Goal: Communication & Community: Connect with others

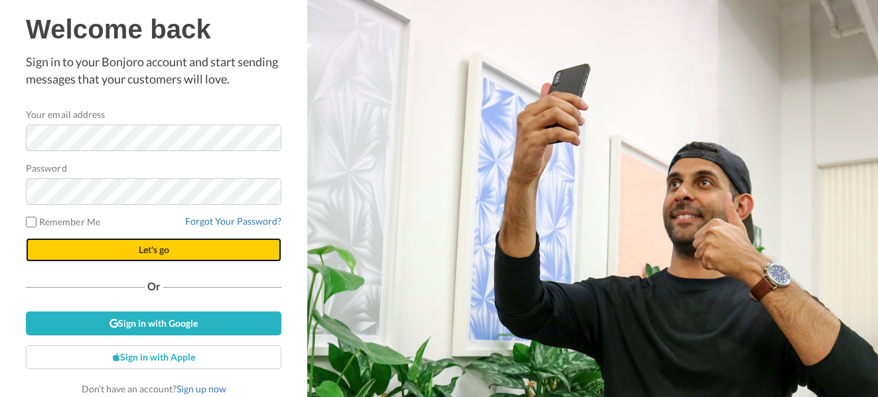
click at [159, 252] on span "Let's go" at bounding box center [154, 249] width 31 height 11
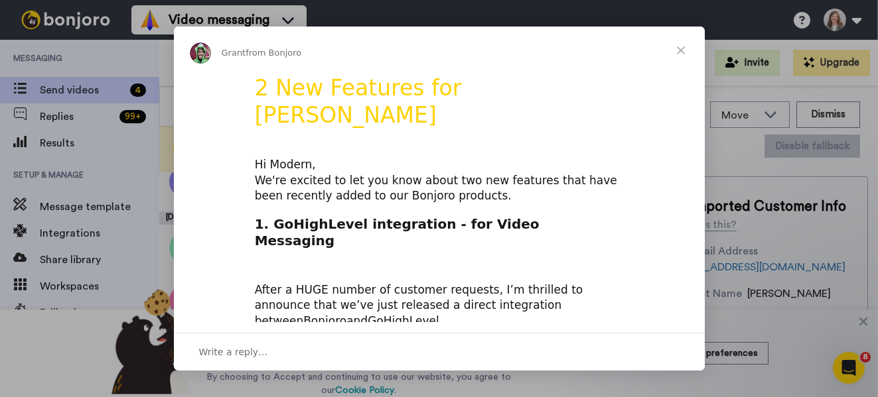
click at [679, 50] on span "Close" at bounding box center [681, 51] width 48 height 48
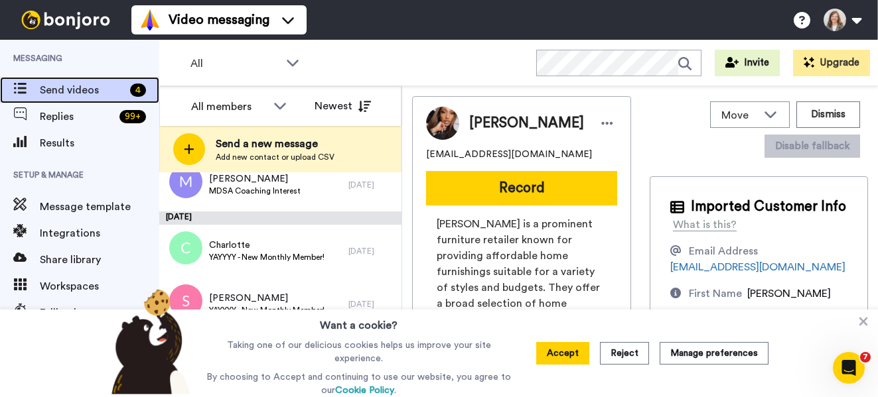
click at [50, 92] on span "Send videos" at bounding box center [82, 90] width 85 height 16
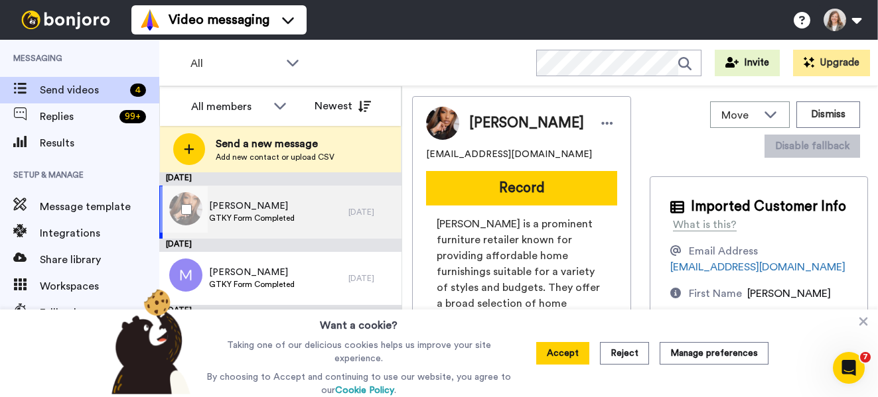
click at [766, 289] on div "Ashley" at bounding box center [789, 294] width 84 height 16
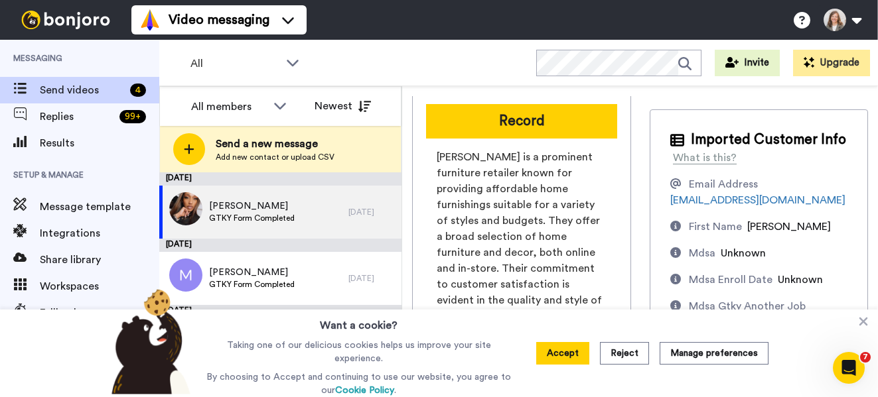
scroll to position [69, 0]
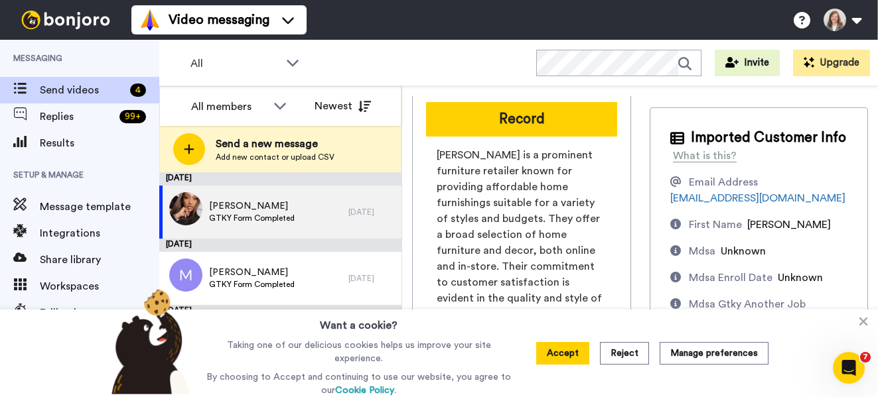
click at [787, 283] on span "Unknown" at bounding box center [799, 278] width 45 height 11
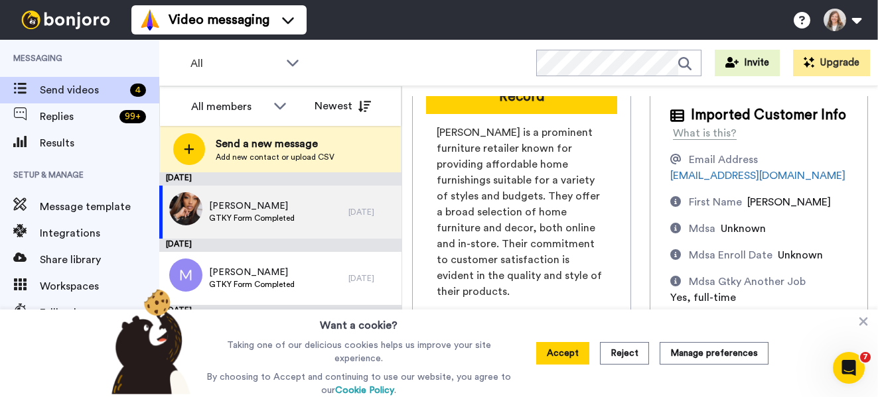
scroll to position [0, 0]
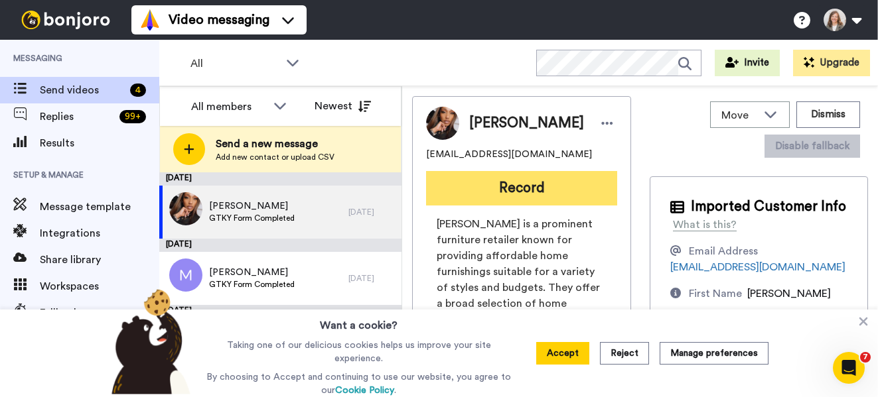
click at [499, 180] on button "Record" at bounding box center [521, 188] width 191 height 34
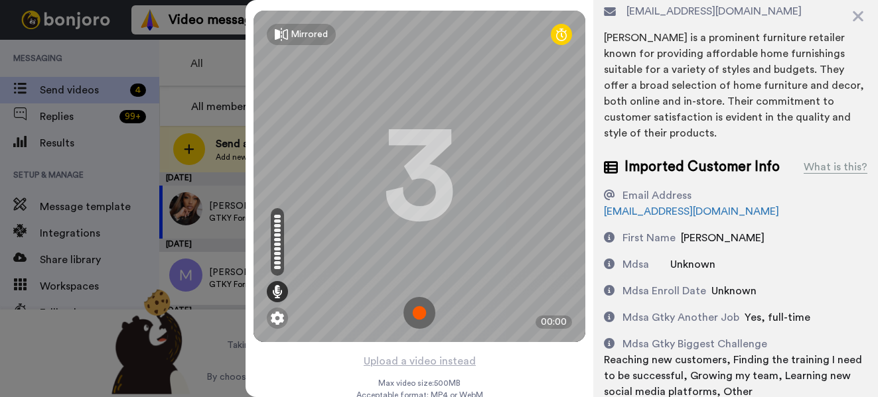
scroll to position [94, 0]
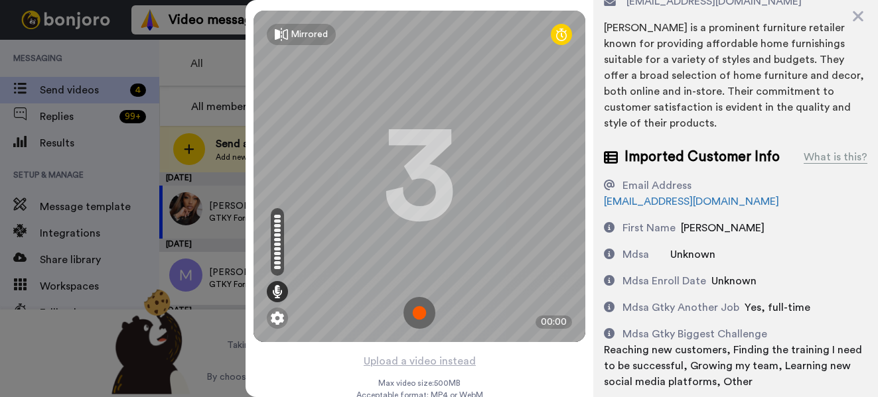
click at [797, 345] on span "Reaching new customers, Finding the training I need to be successful, Growing m…" at bounding box center [733, 366] width 258 height 42
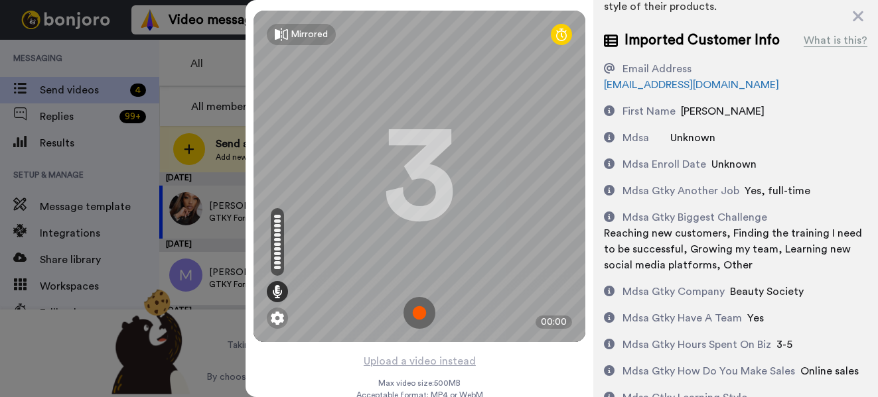
scroll to position [226, 0]
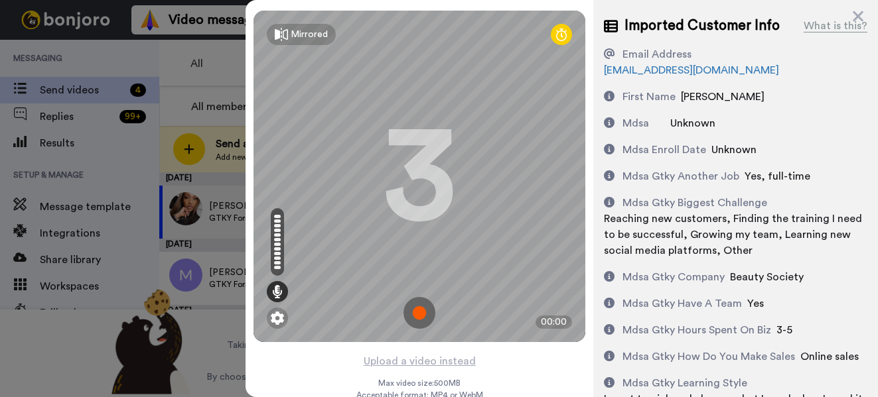
click at [411, 308] on img at bounding box center [419, 313] width 32 height 32
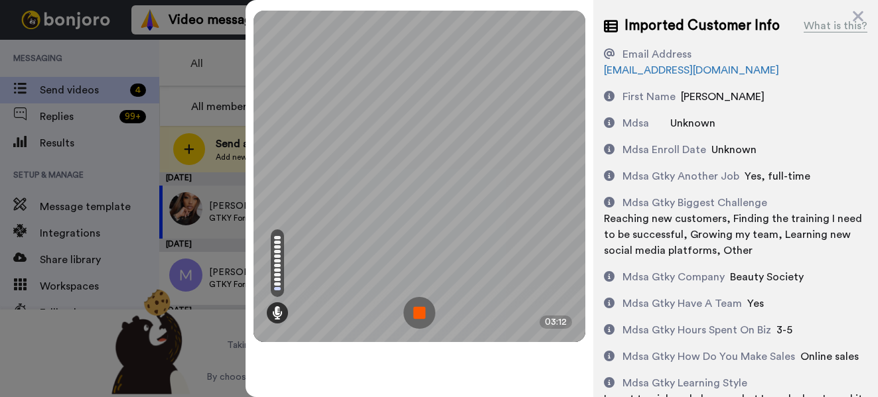
click at [419, 308] on img at bounding box center [419, 313] width 32 height 32
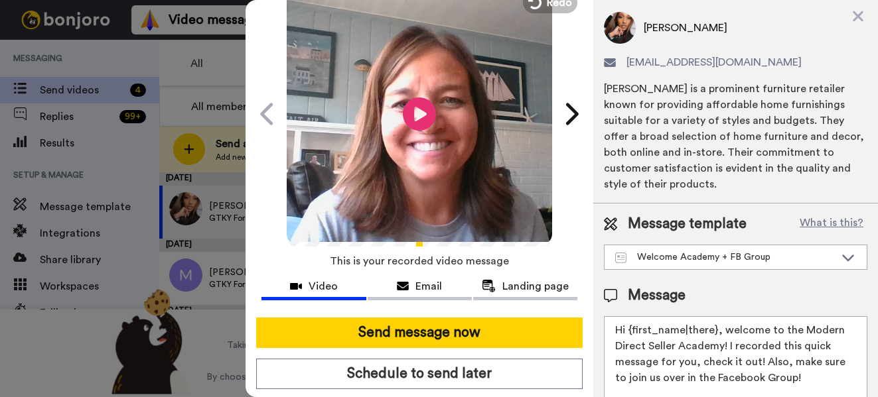
scroll to position [82, 0]
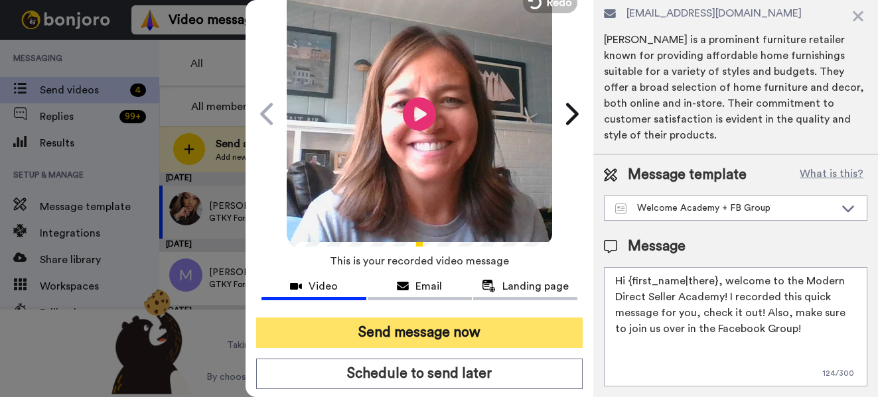
click at [486, 337] on button "Send message now" at bounding box center [419, 333] width 326 height 31
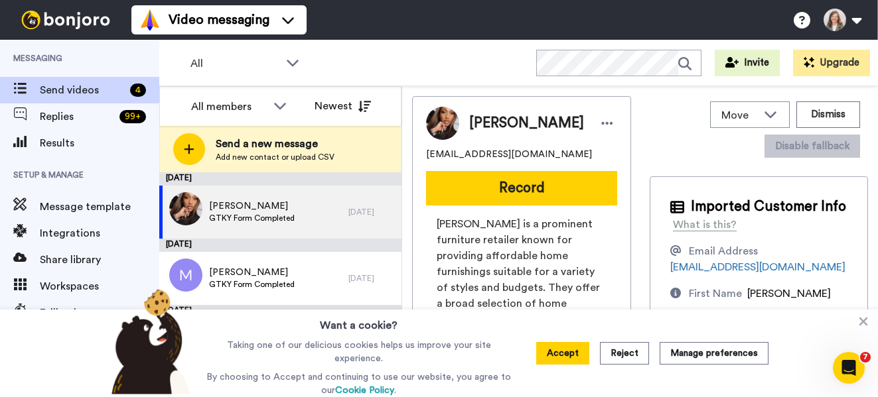
scroll to position [0, 0]
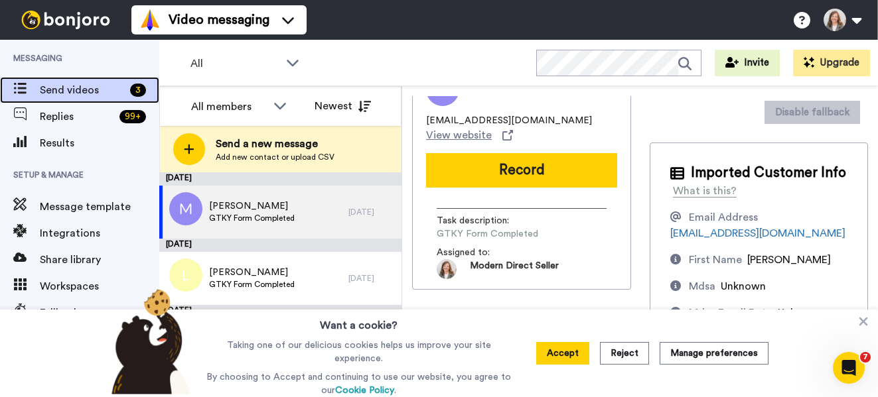
click at [109, 86] on span "Send videos" at bounding box center [82, 90] width 85 height 16
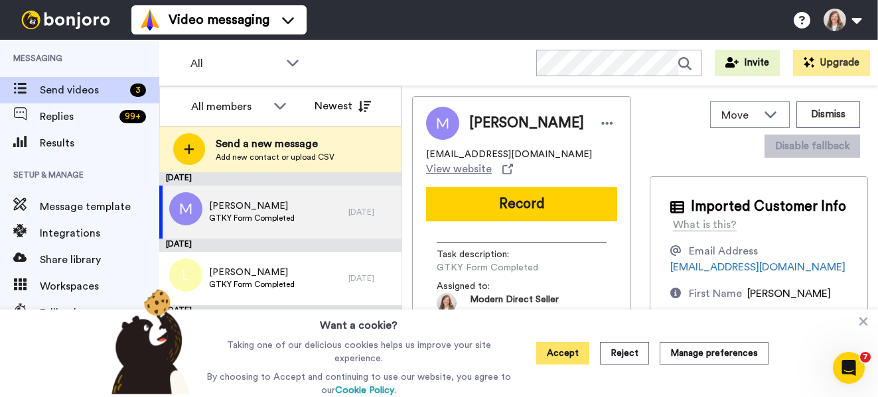
click at [571, 349] on button "Accept" at bounding box center [562, 353] width 53 height 23
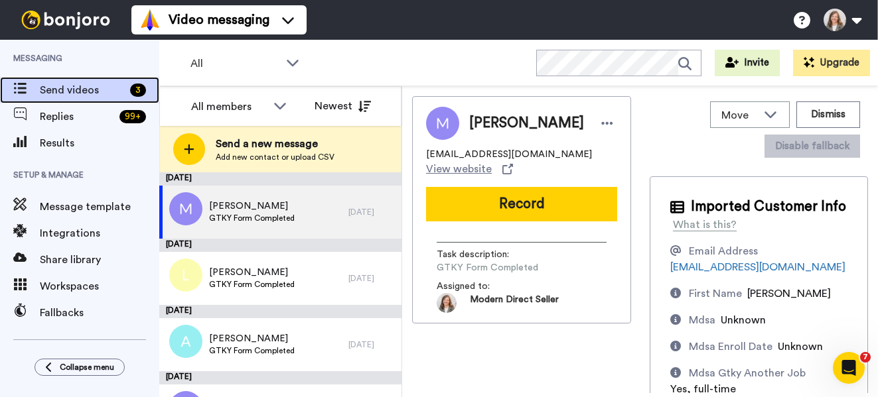
click at [86, 86] on span "Send videos" at bounding box center [82, 90] width 85 height 16
click at [73, 85] on span "Send videos" at bounding box center [82, 90] width 85 height 16
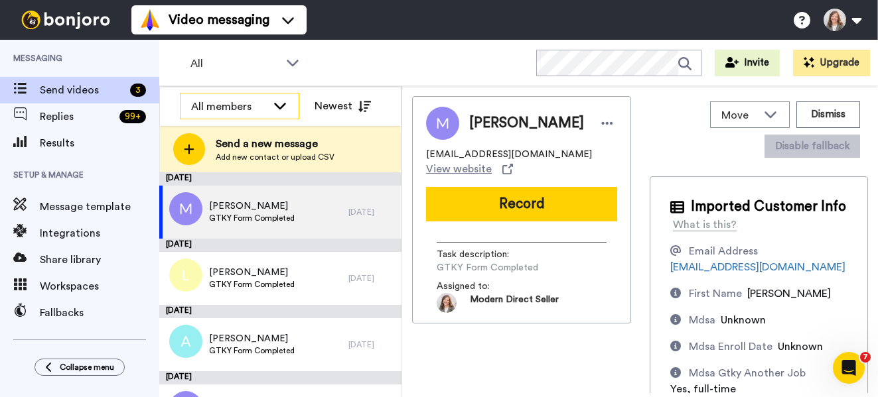
click at [279, 103] on icon at bounding box center [280, 105] width 16 height 13
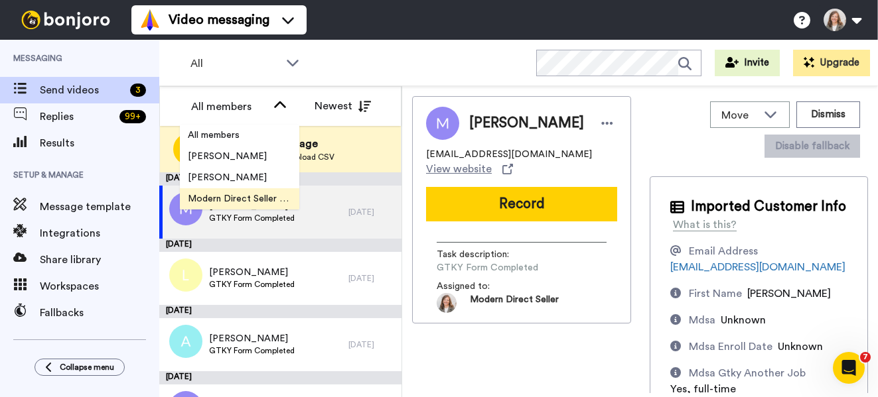
click at [232, 197] on span "Modern Direct Seller Team" at bounding box center [239, 198] width 119 height 13
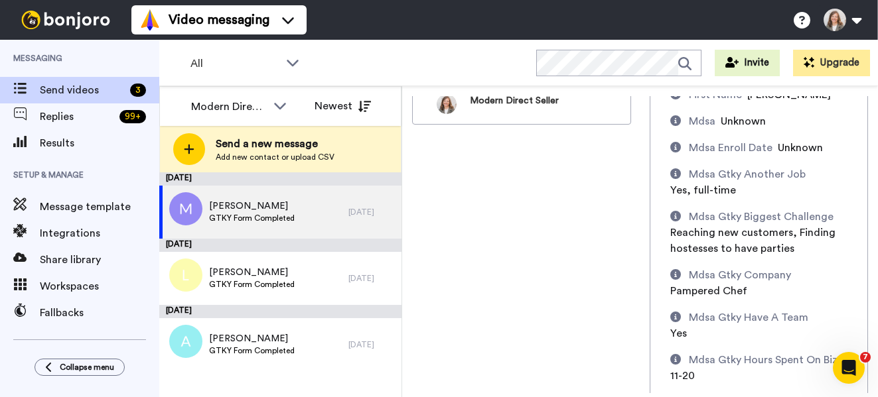
scroll to position [265, 0]
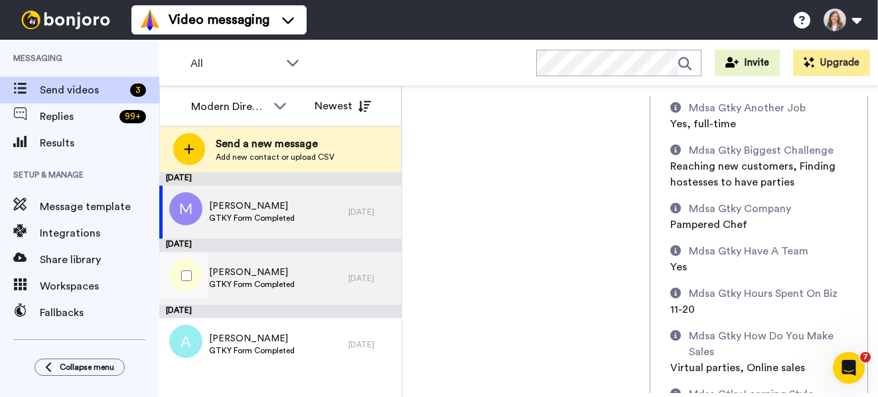
click at [267, 269] on span "[PERSON_NAME]" at bounding box center [252, 272] width 86 height 13
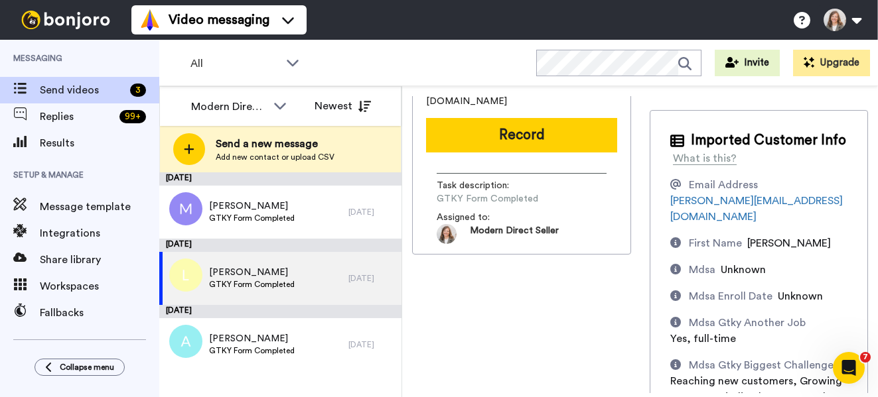
scroll to position [133, 0]
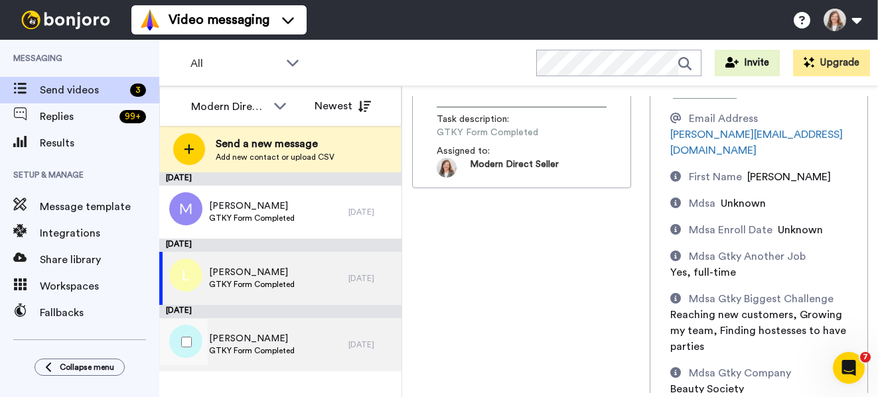
click at [272, 338] on span "[PERSON_NAME]" at bounding box center [252, 338] width 86 height 13
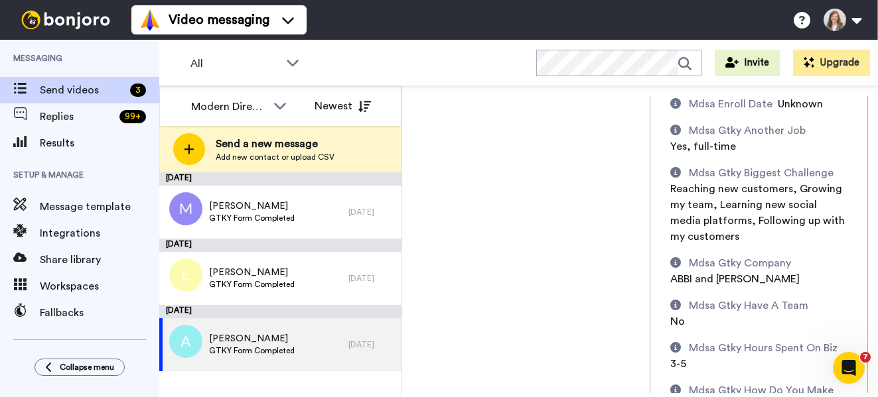
scroll to position [265, 0]
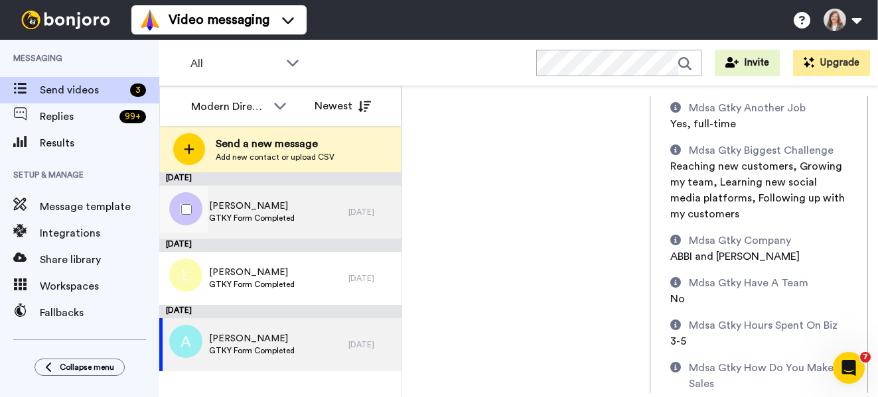
click at [280, 210] on span "Michelle" at bounding box center [252, 206] width 86 height 13
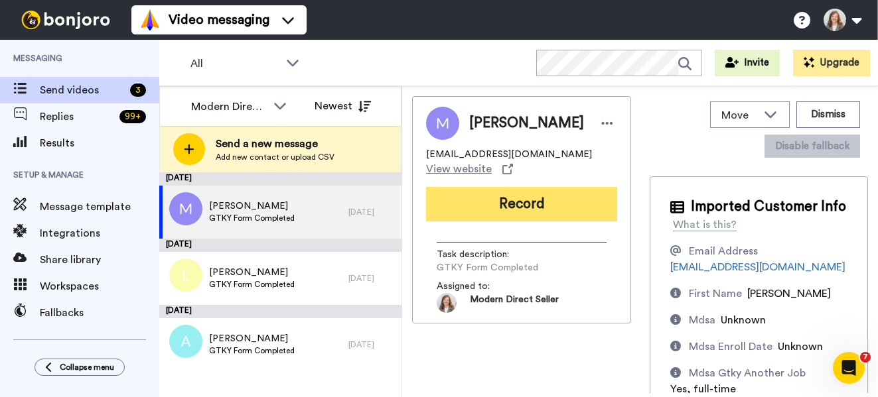
click at [513, 202] on button "Record" at bounding box center [521, 204] width 191 height 34
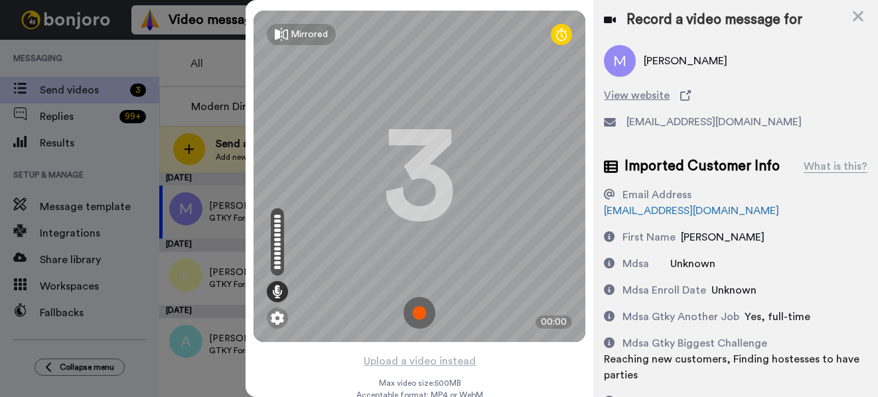
click at [413, 306] on img at bounding box center [419, 313] width 32 height 32
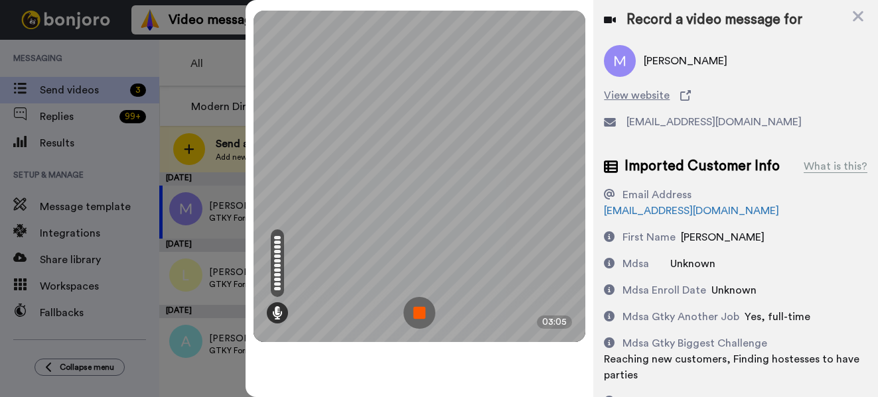
click at [418, 314] on img at bounding box center [419, 313] width 32 height 32
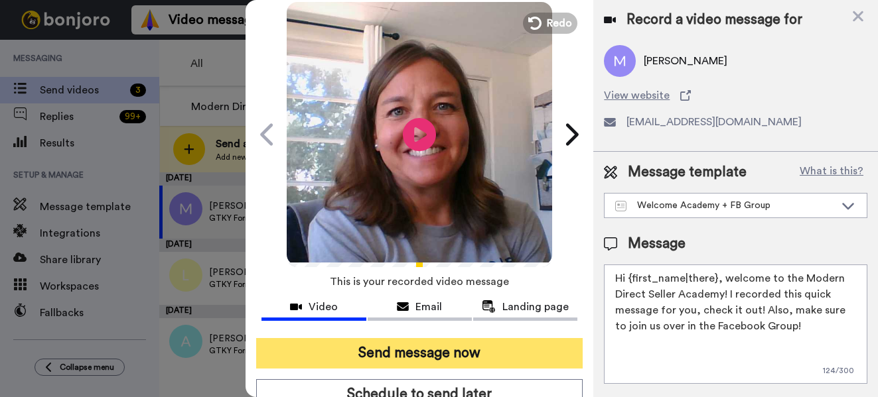
scroll to position [66, 0]
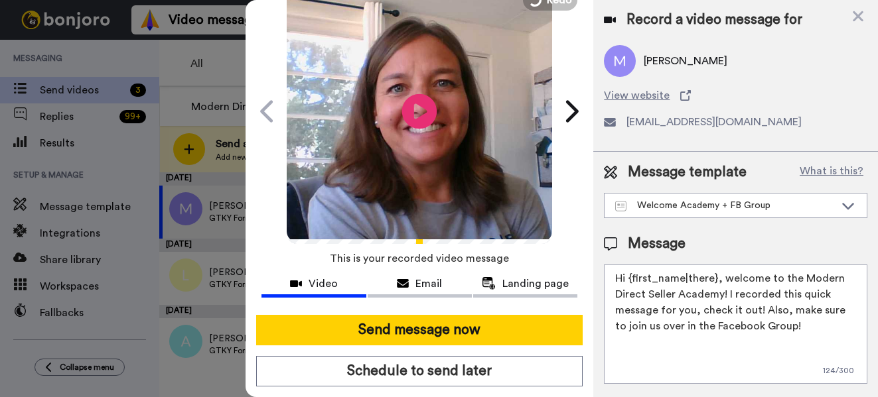
click at [416, 109] on icon "Play/Pause" at bounding box center [419, 111] width 35 height 63
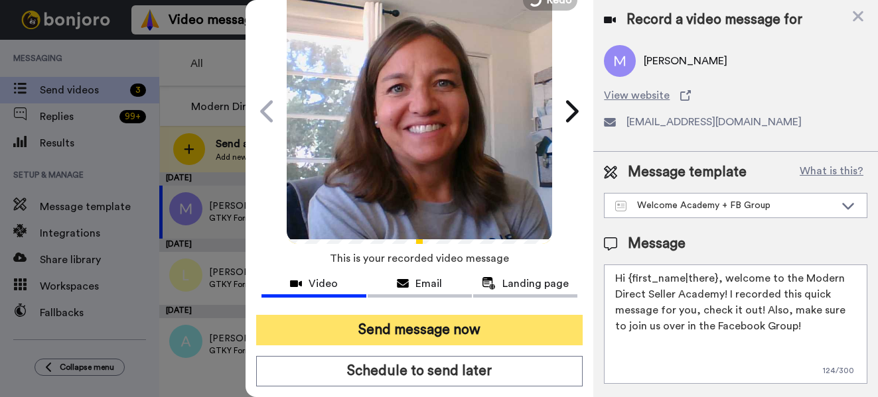
click at [407, 330] on button "Send message now" at bounding box center [419, 330] width 326 height 31
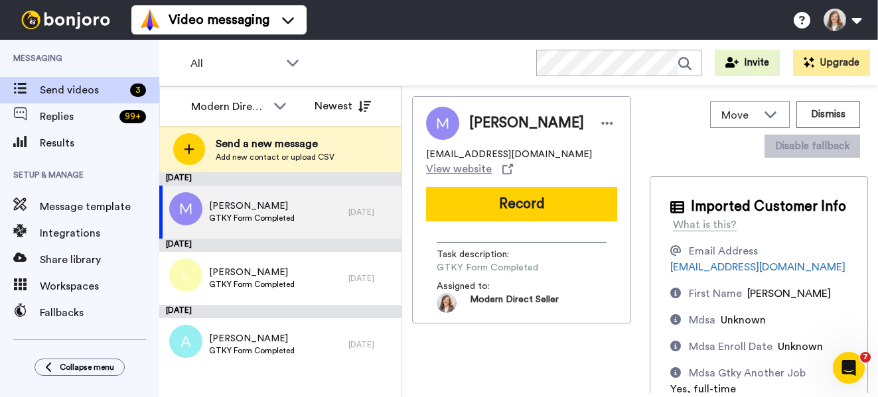
scroll to position [0, 0]
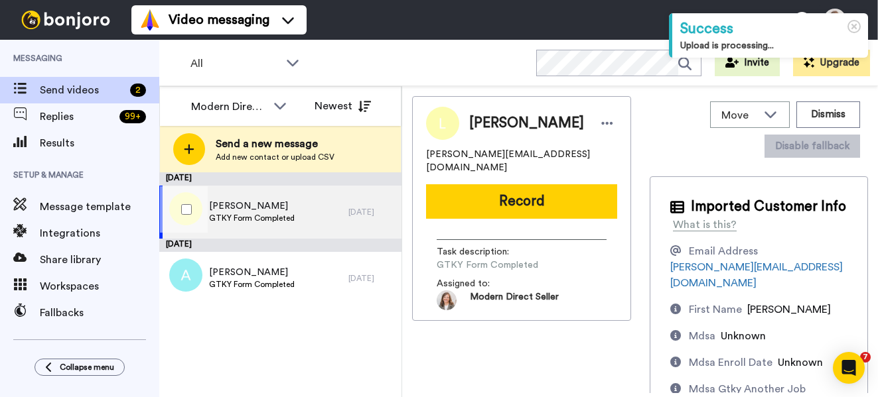
click at [269, 212] on span "[PERSON_NAME]" at bounding box center [252, 206] width 86 height 13
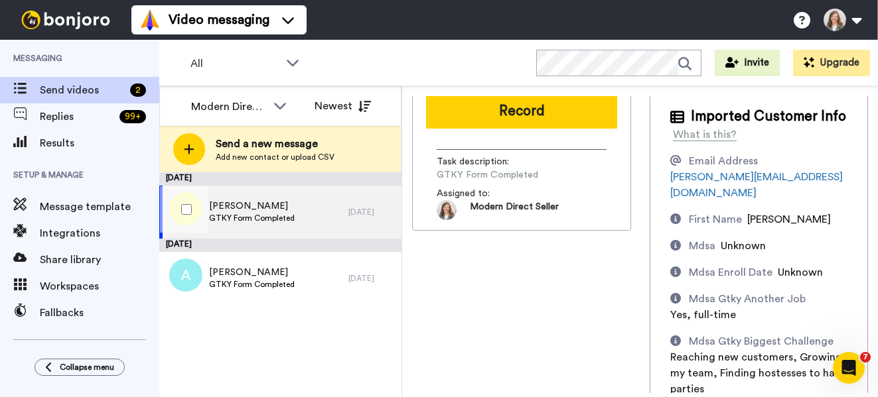
scroll to position [87, 0]
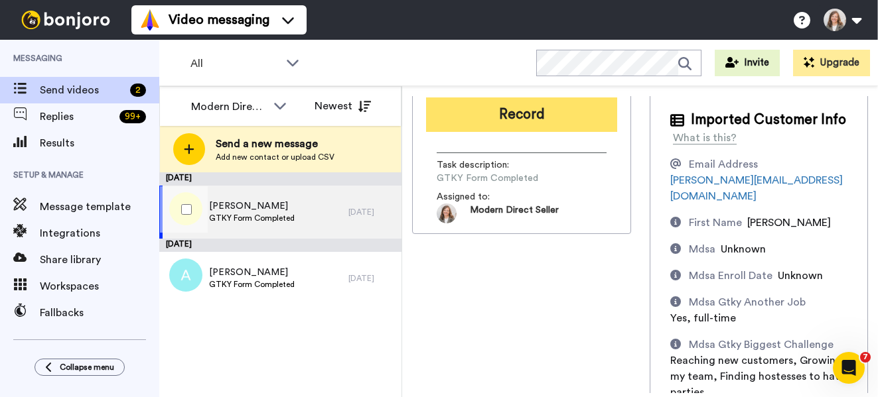
click at [520, 107] on button "Record" at bounding box center [521, 115] width 191 height 34
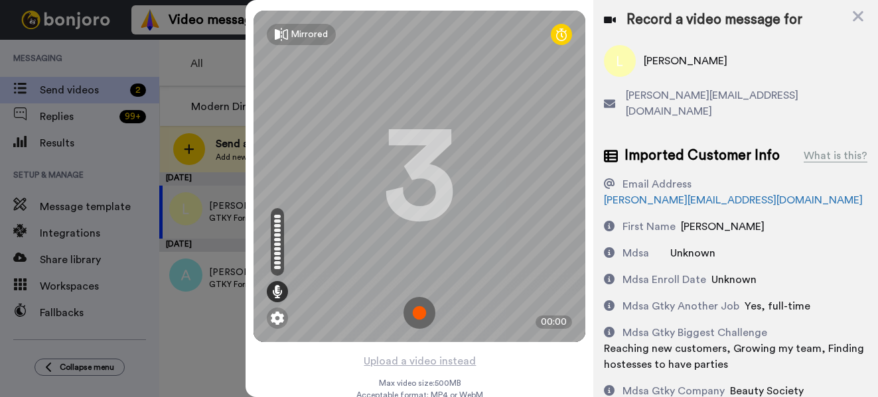
click at [412, 312] on img at bounding box center [419, 313] width 32 height 32
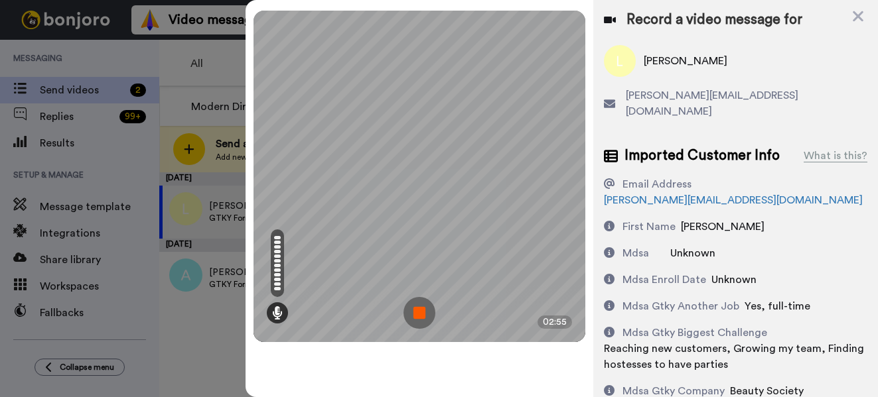
click at [412, 312] on img at bounding box center [419, 313] width 32 height 32
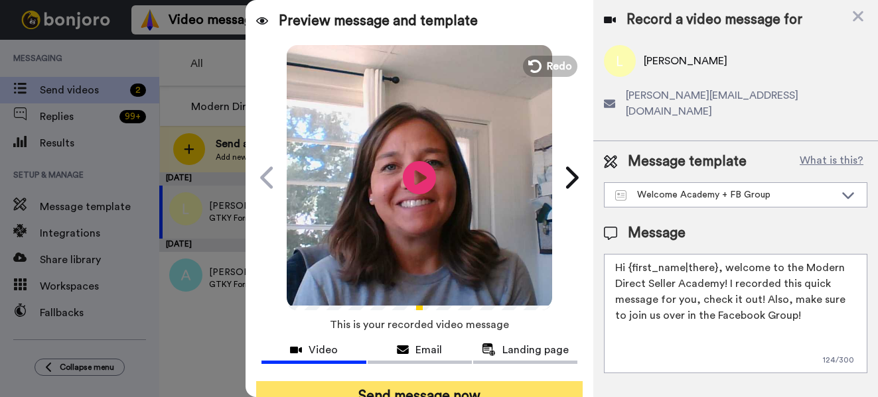
click at [421, 387] on button "Send message now" at bounding box center [419, 396] width 326 height 31
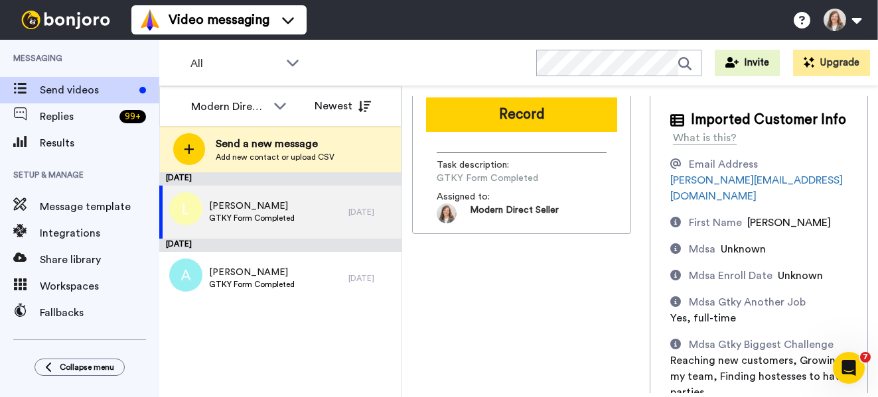
scroll to position [0, 0]
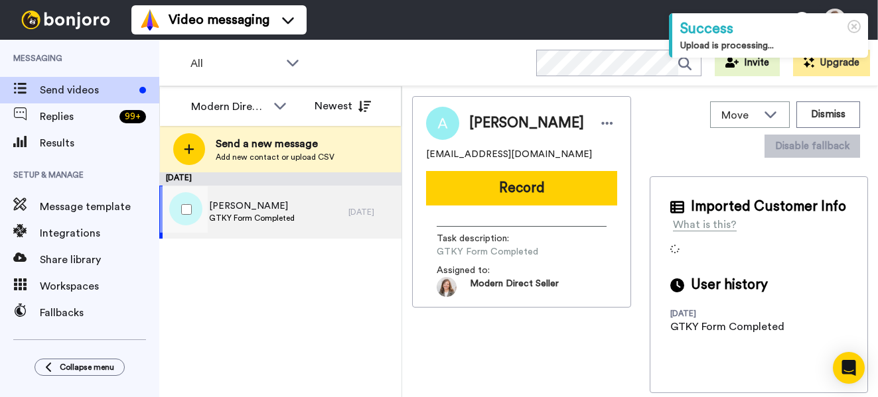
click at [257, 206] on span "[PERSON_NAME]" at bounding box center [252, 206] width 86 height 13
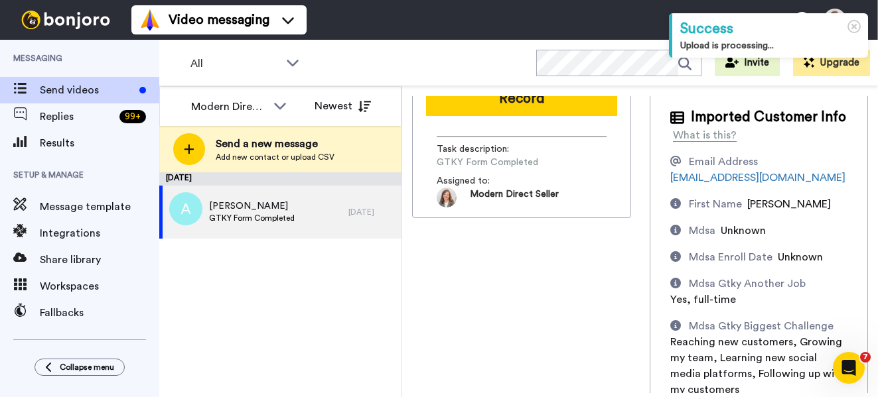
scroll to position [66, 0]
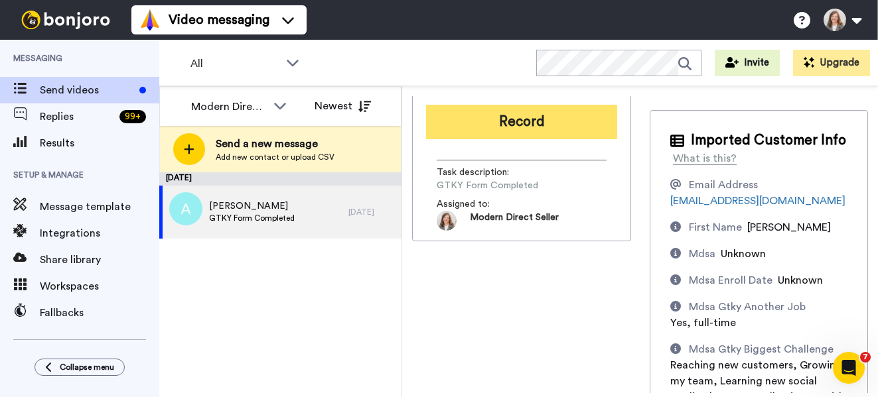
click at [517, 119] on button "Record" at bounding box center [521, 122] width 191 height 34
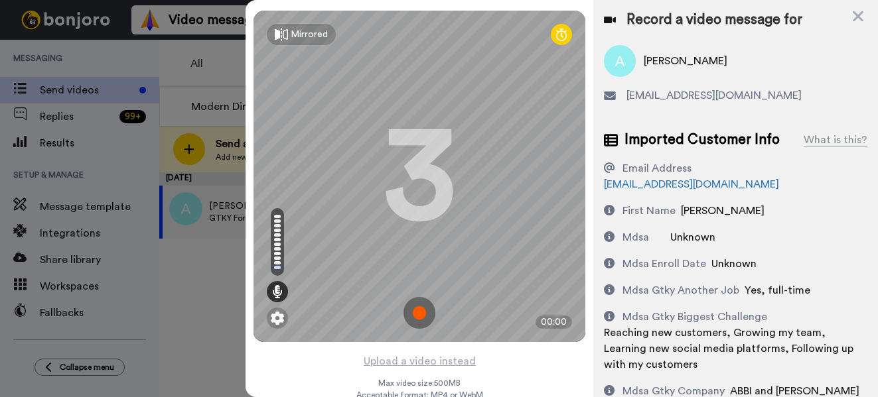
click at [411, 310] on img at bounding box center [419, 313] width 32 height 32
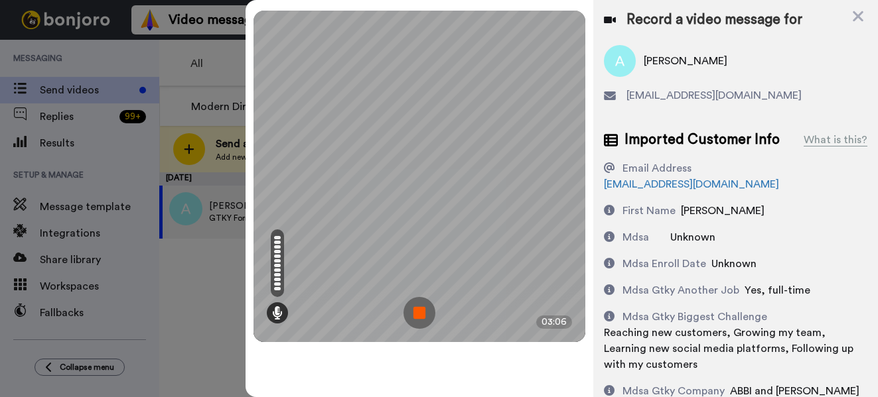
click at [421, 304] on img at bounding box center [419, 313] width 32 height 32
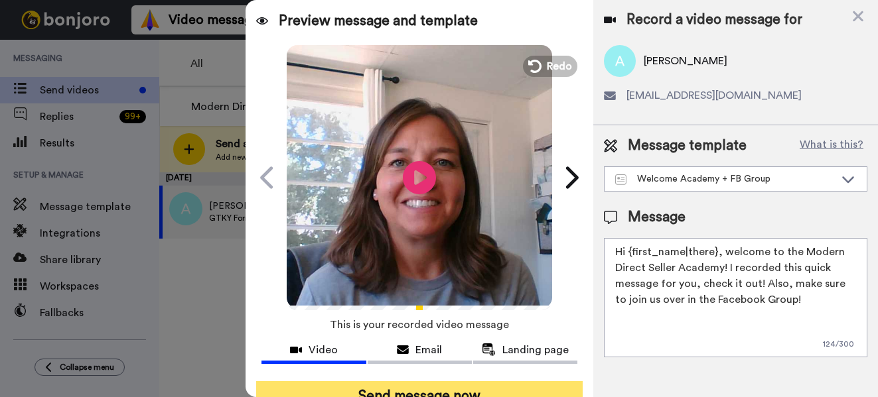
click at [490, 387] on button "Send message now" at bounding box center [419, 396] width 326 height 31
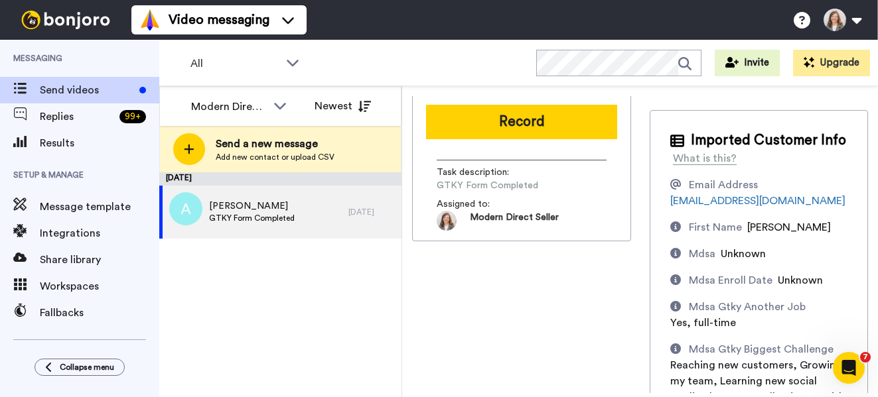
scroll to position [0, 0]
